Goal: Task Accomplishment & Management: Use online tool/utility

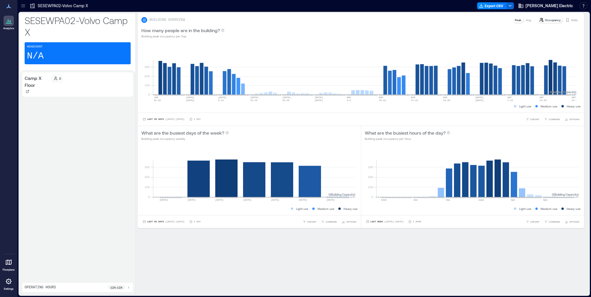
click at [6, 286] on div at bounding box center [8, 281] width 10 height 10
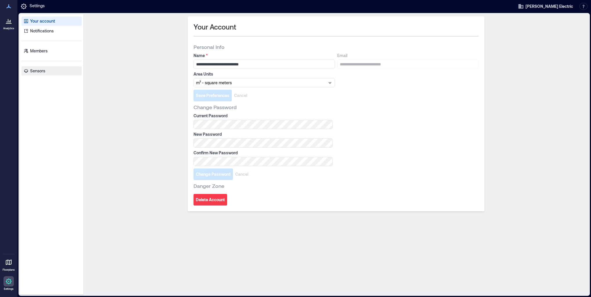
click at [25, 75] on link "Sensors" at bounding box center [51, 70] width 60 height 9
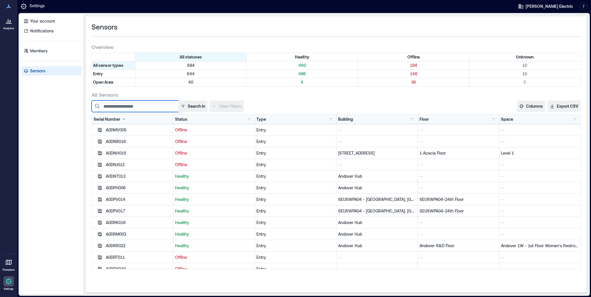
click at [164, 106] on input at bounding box center [135, 107] width 87 height 12
click at [192, 106] on button "Search in" at bounding box center [192, 107] width 29 height 12
click at [135, 103] on input at bounding box center [135, 107] width 87 height 12
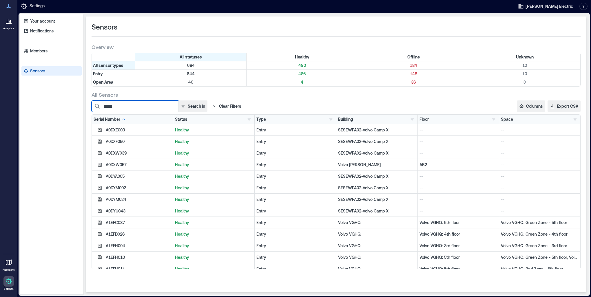
type input "*****"
click at [277, 101] on div "***** Search in Clear Filters" at bounding box center [208, 107] width 232 height 12
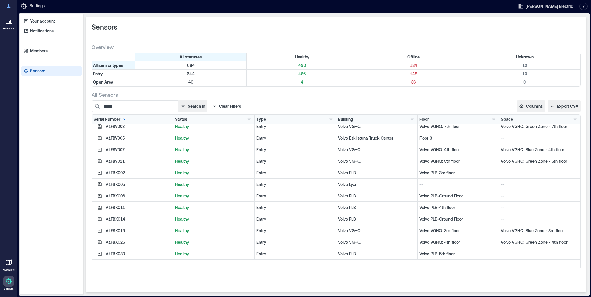
scroll to position [1622, 0]
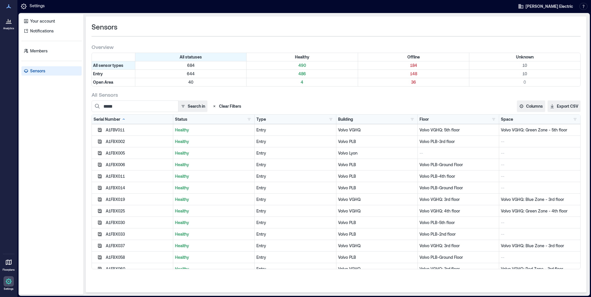
click at [351, 120] on div "Building" at bounding box center [345, 119] width 15 height 6
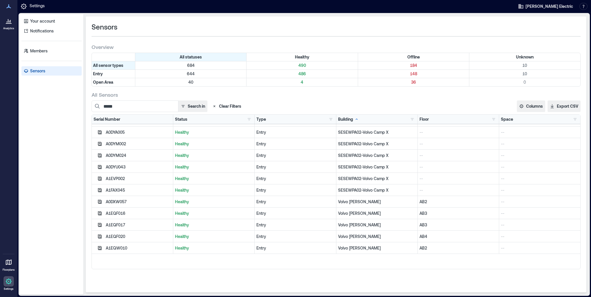
scroll to position [0, 0]
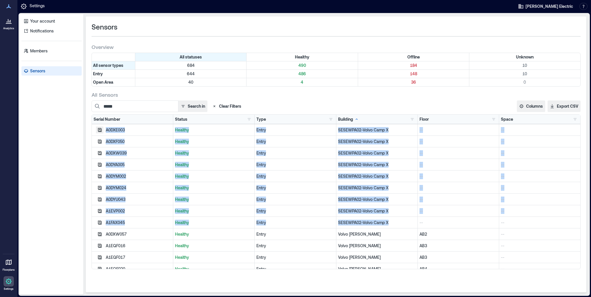
drag, startPoint x: 396, startPoint y: 221, endPoint x: 100, endPoint y: 131, distance: 309.0
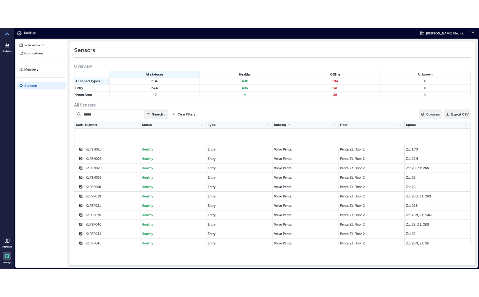
scroll to position [1328, 0]
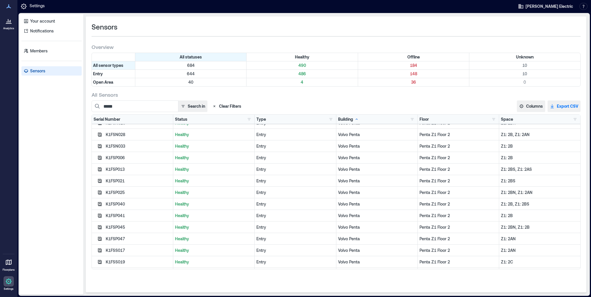
click at [559, 106] on button "Export CSV" at bounding box center [563, 107] width 33 height 12
